Goal: Find specific page/section: Find specific page/section

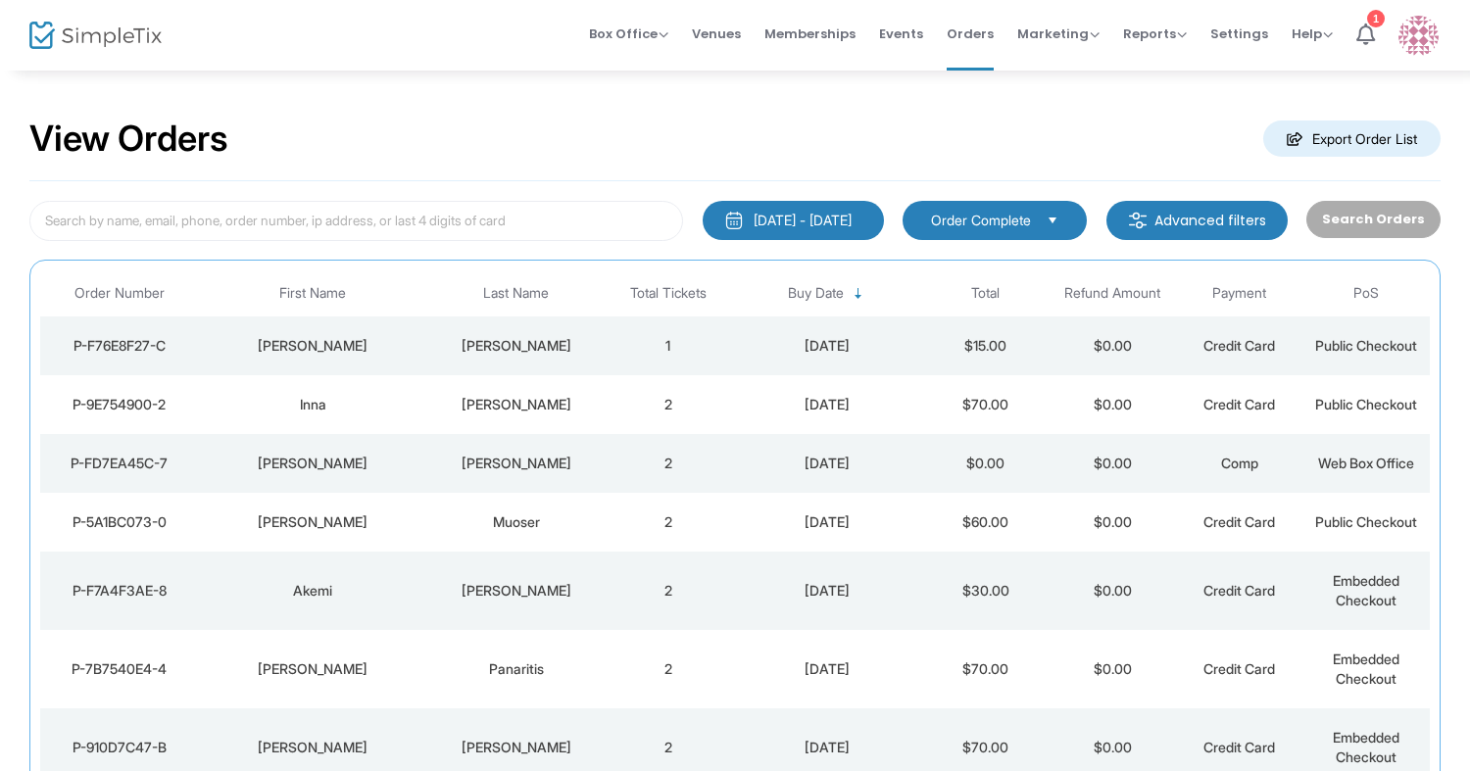
click at [475, 340] on div "[PERSON_NAME]" at bounding box center [516, 346] width 168 height 20
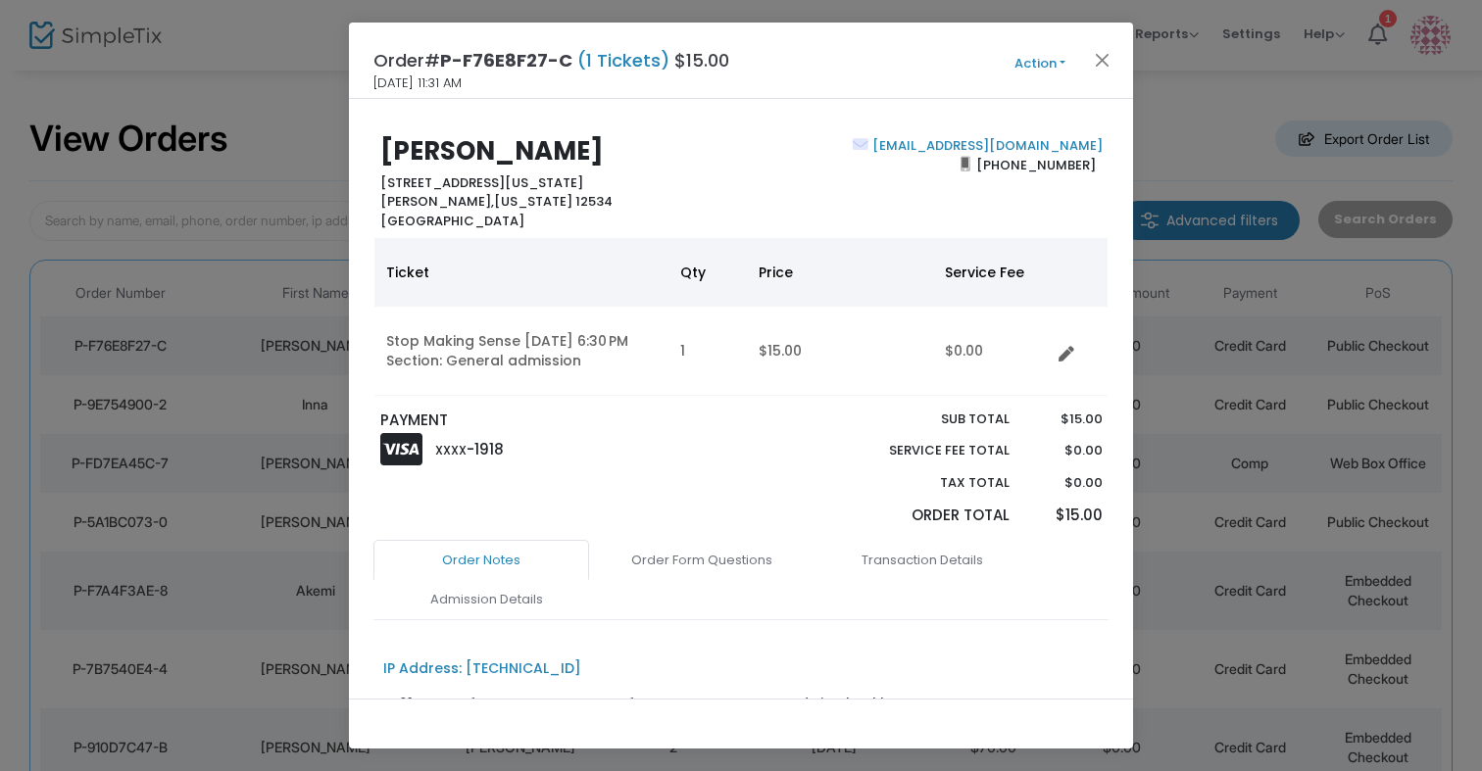
click at [504, 147] on b "Gretchen Kelly" at bounding box center [491, 150] width 223 height 35
copy b "Gretchen Kelly"
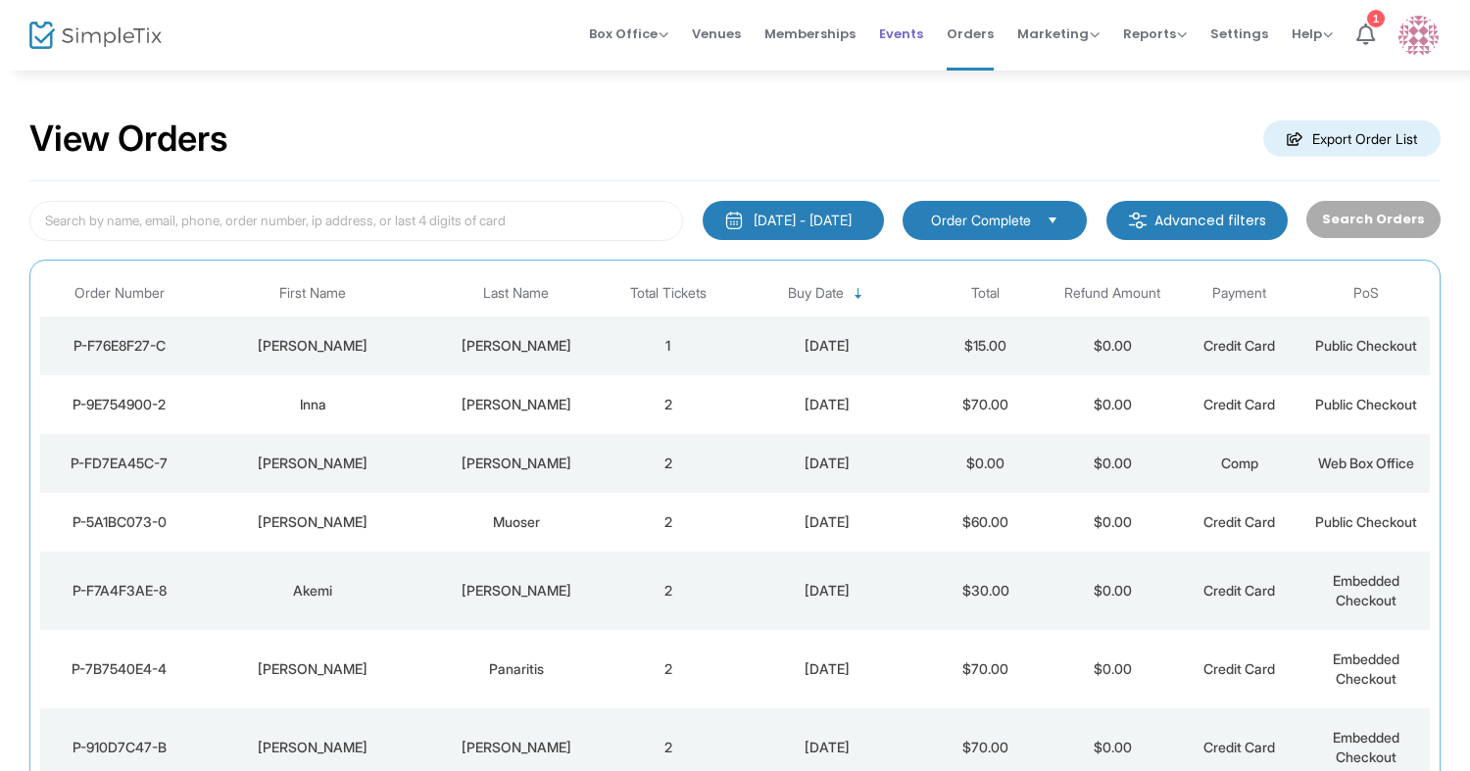
click at [917, 33] on span "Events" at bounding box center [901, 34] width 44 height 50
